Goal: Navigation & Orientation: Find specific page/section

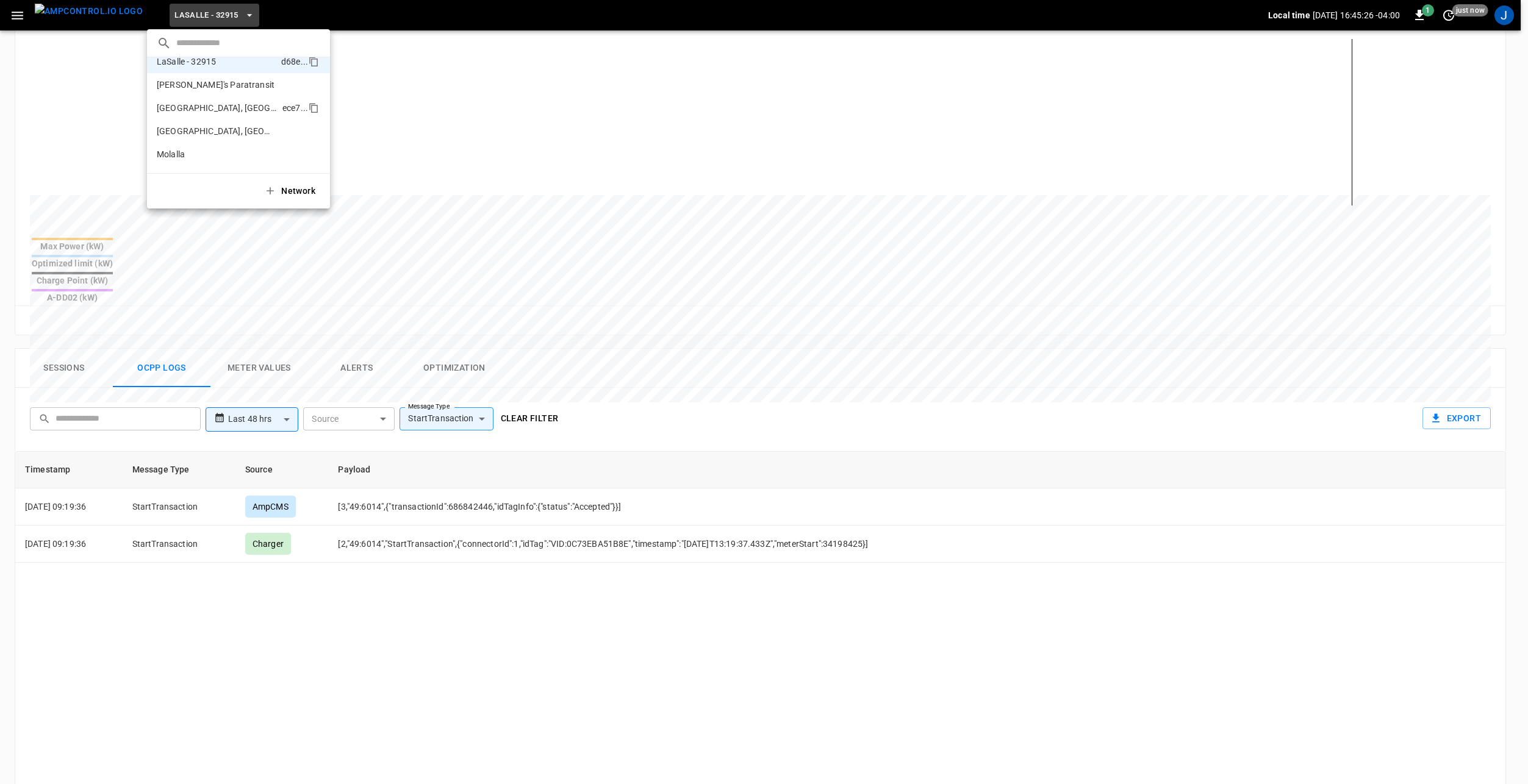
scroll to position [183, 0]
click at [208, 100] on p "[PERSON_NAME], OR - 10216" at bounding box center [217, 99] width 121 height 12
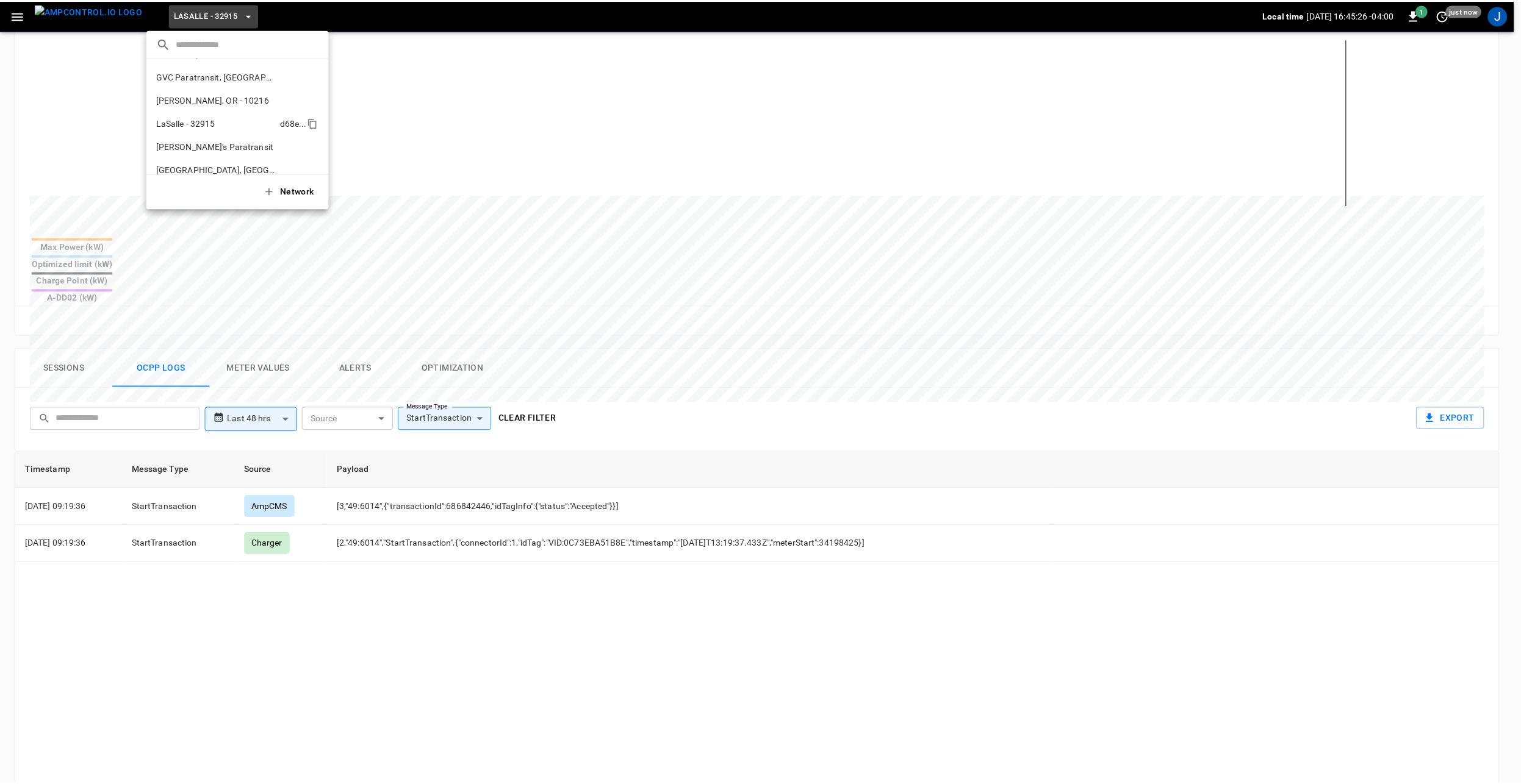
scroll to position [55, 0]
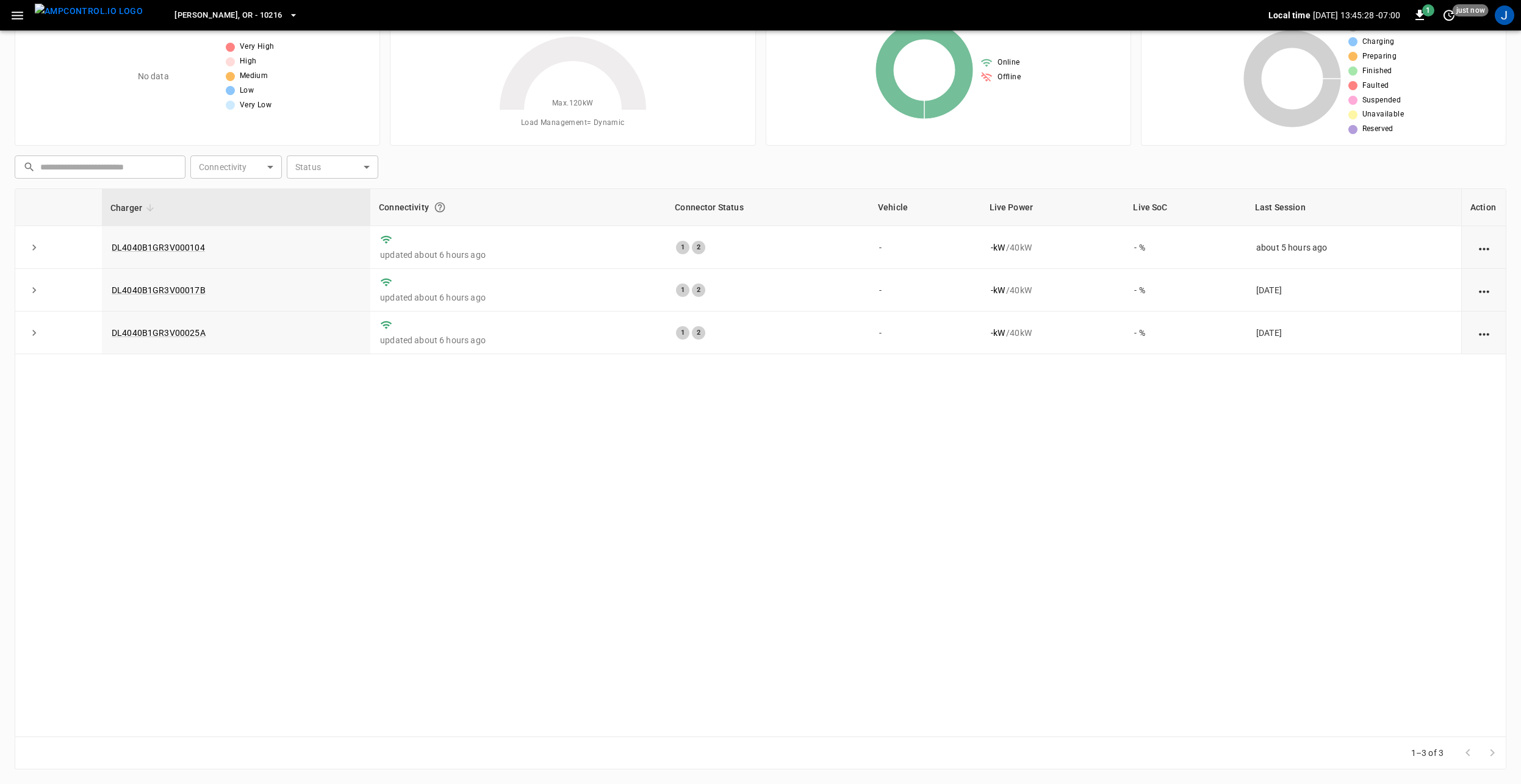
click at [22, 10] on icon "button" at bounding box center [17, 15] width 15 height 15
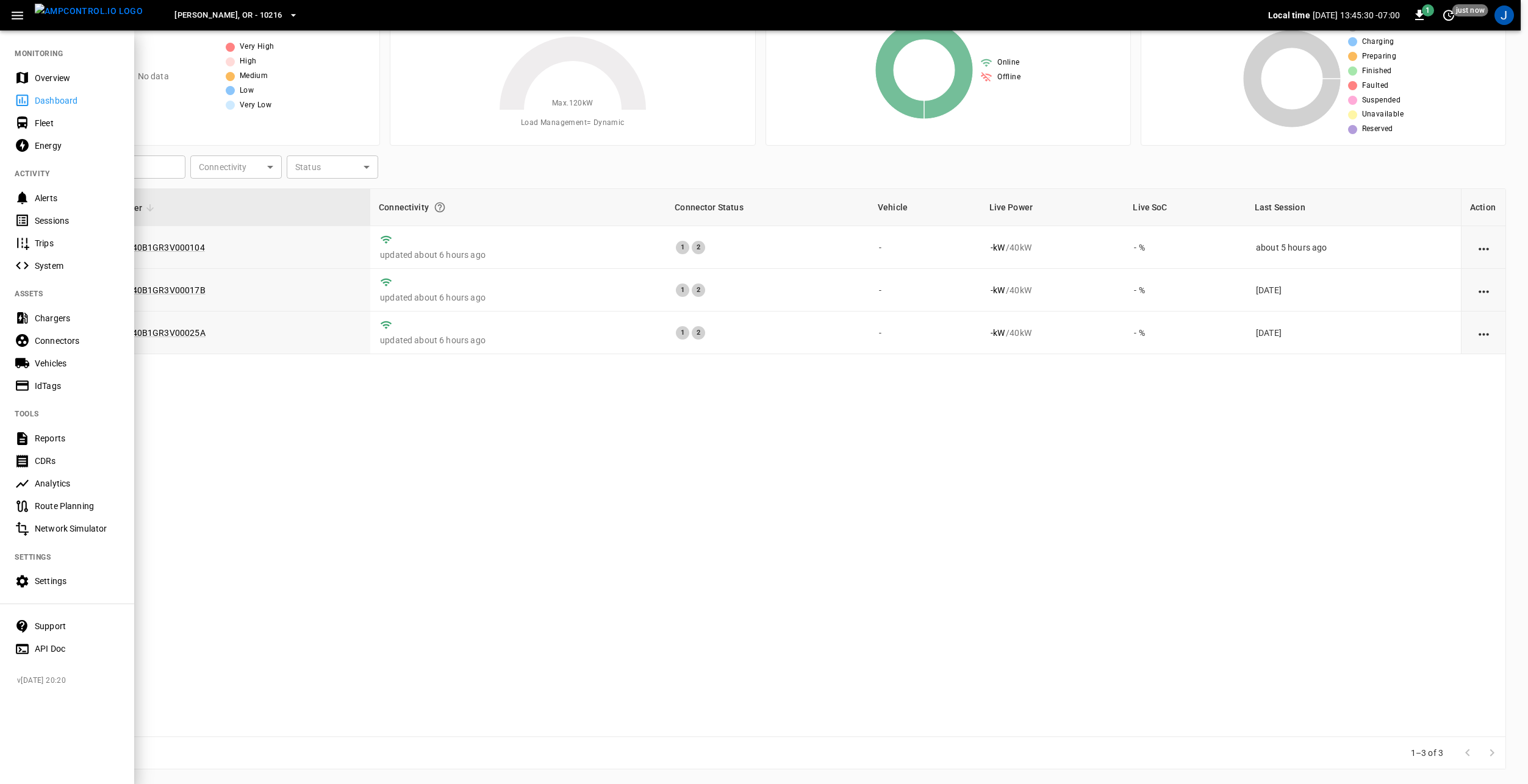
click at [736, 113] on div at bounding box center [764, 392] width 1528 height 784
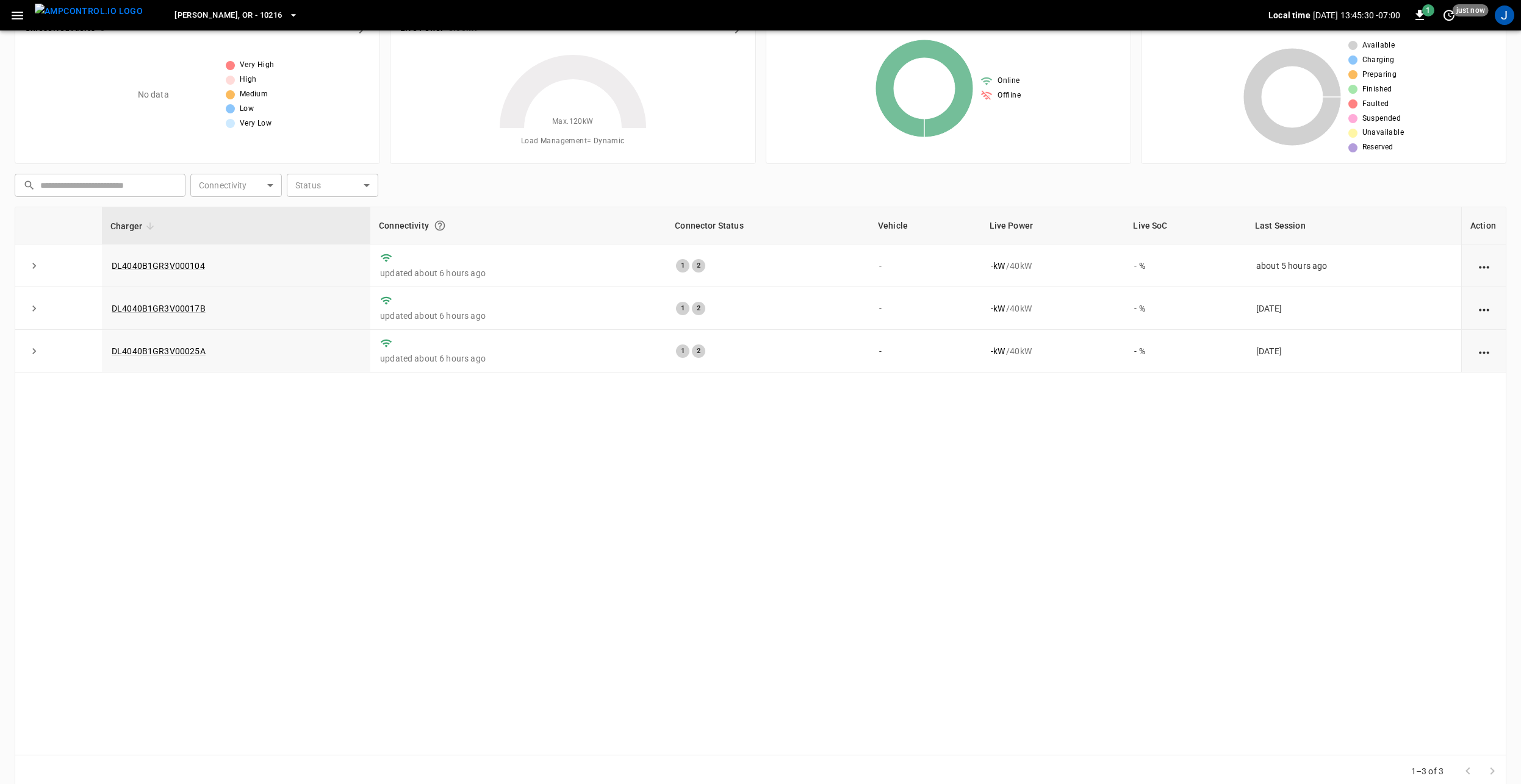
scroll to position [0, 0]
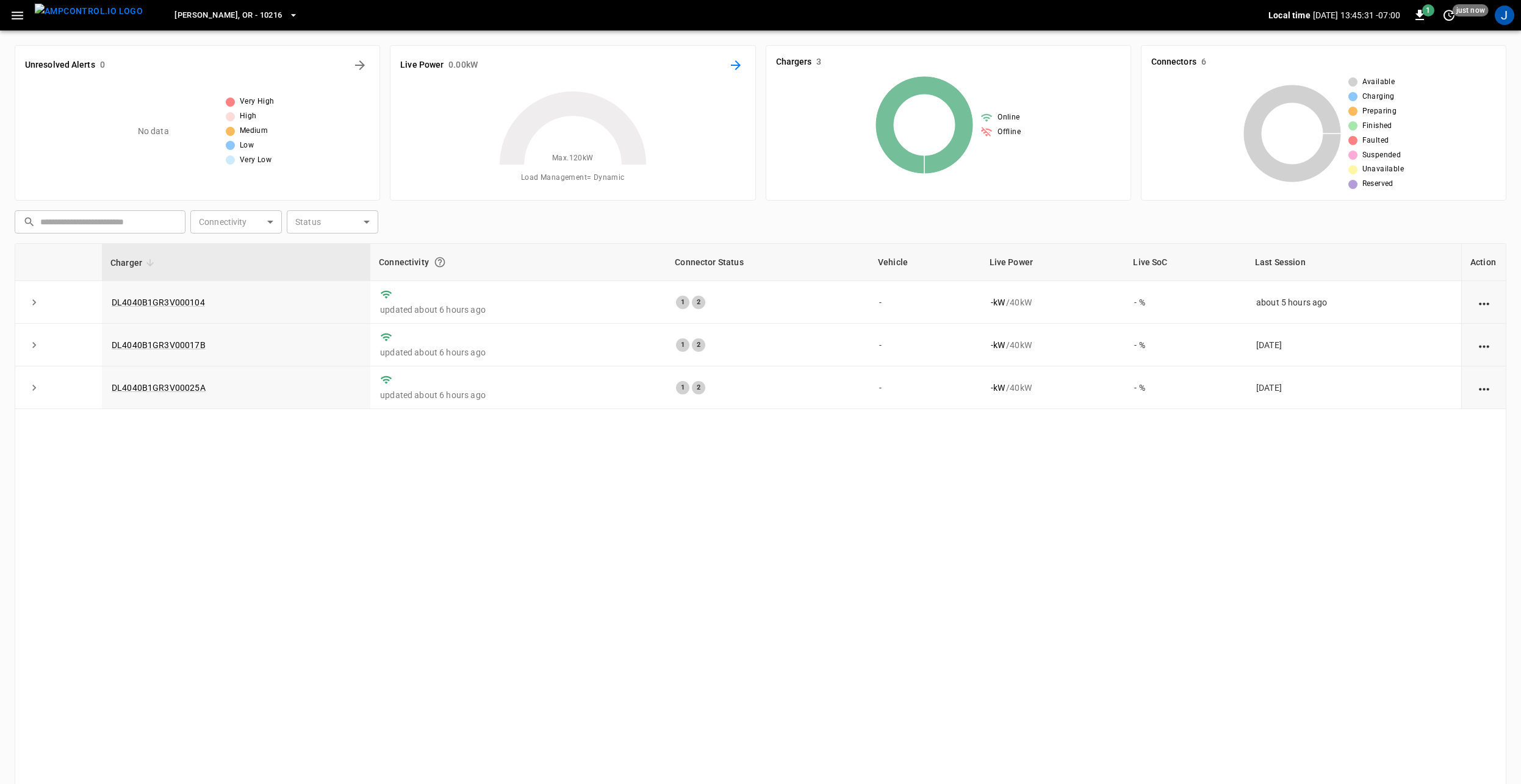
click at [730, 63] on icon "Energy Overview" at bounding box center [735, 64] width 14 height 14
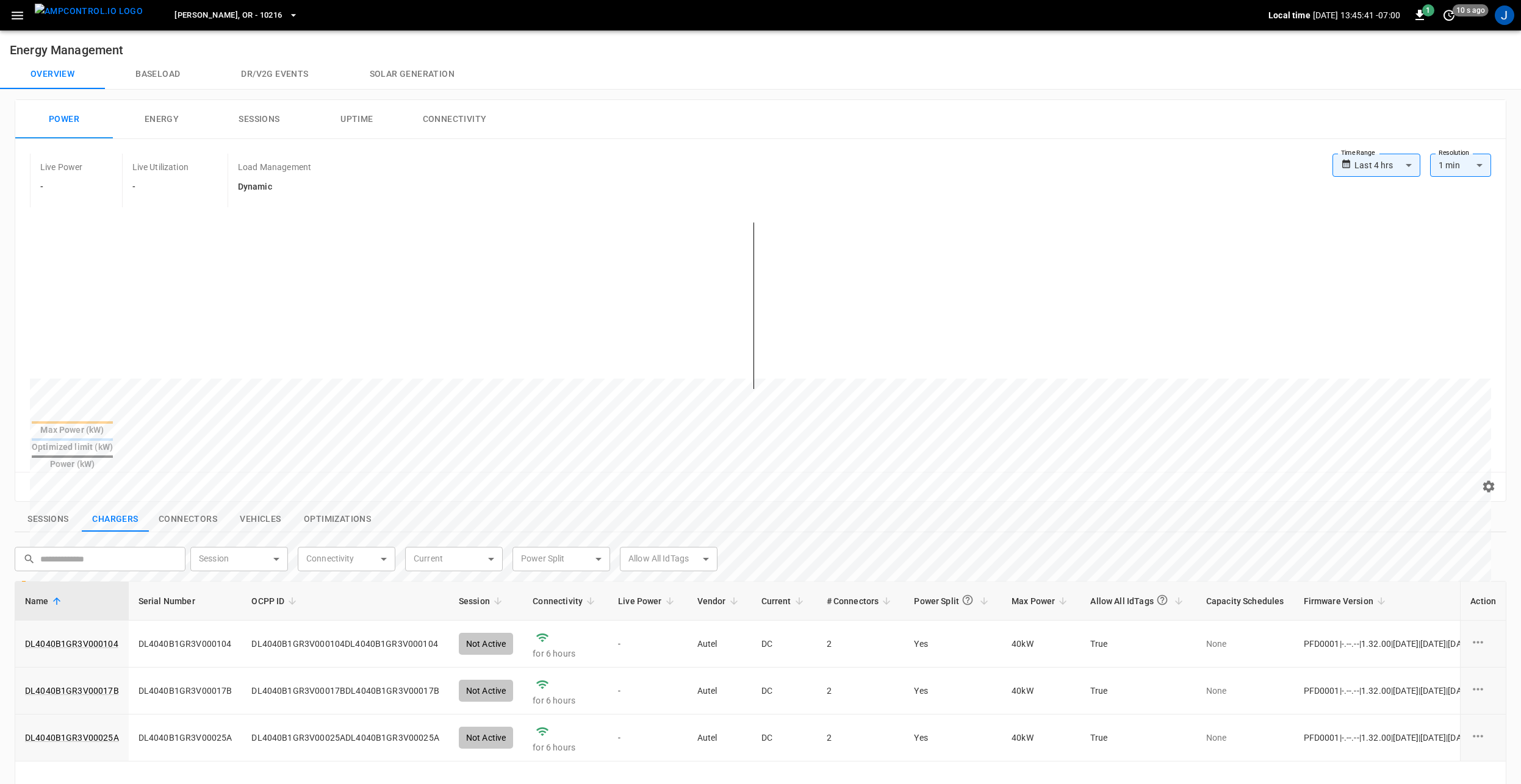
click at [79, 19] on img "menu" at bounding box center [88, 11] width 108 height 15
